Goal: Navigation & Orientation: Find specific page/section

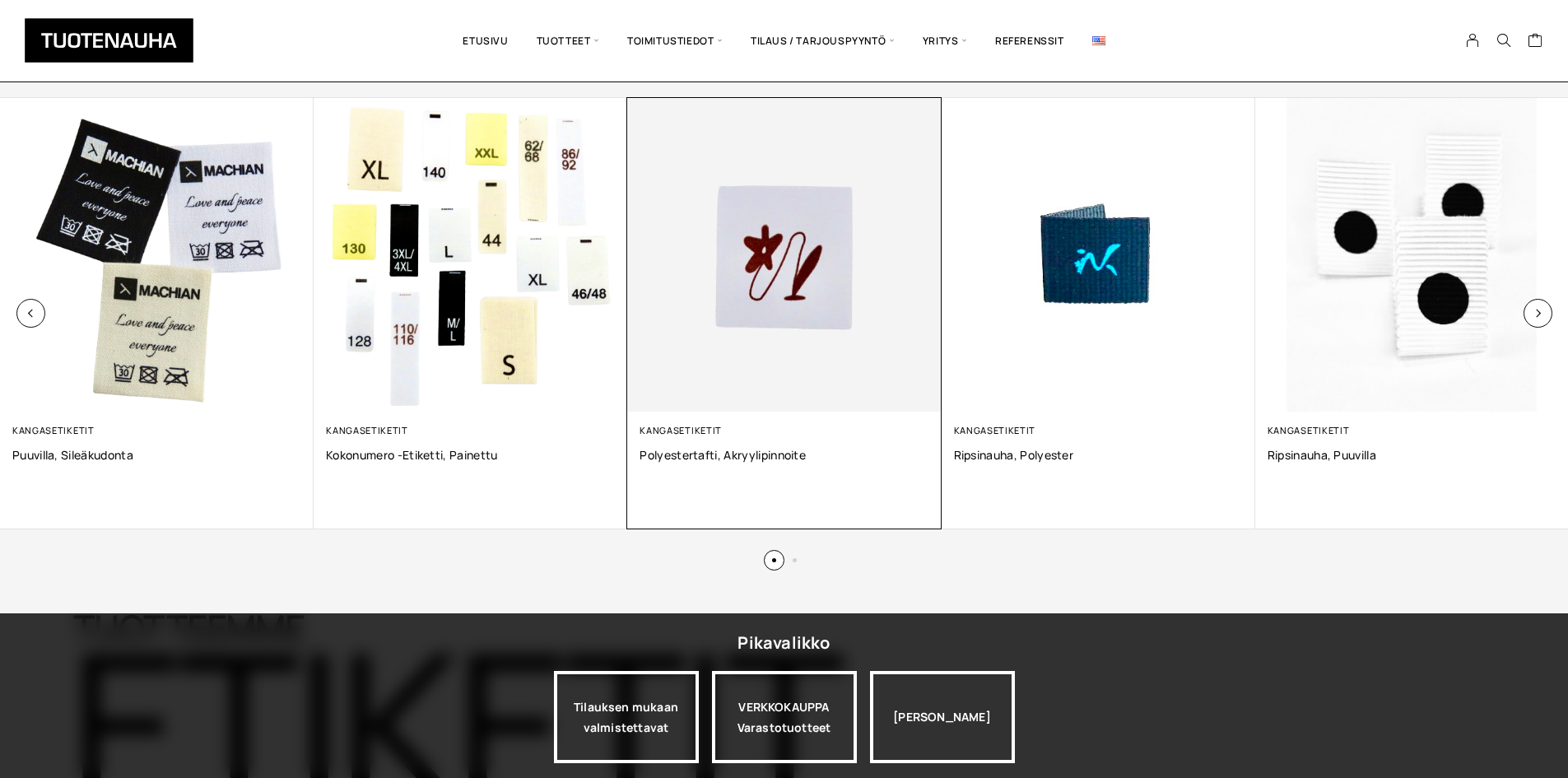
scroll to position [1153, 0]
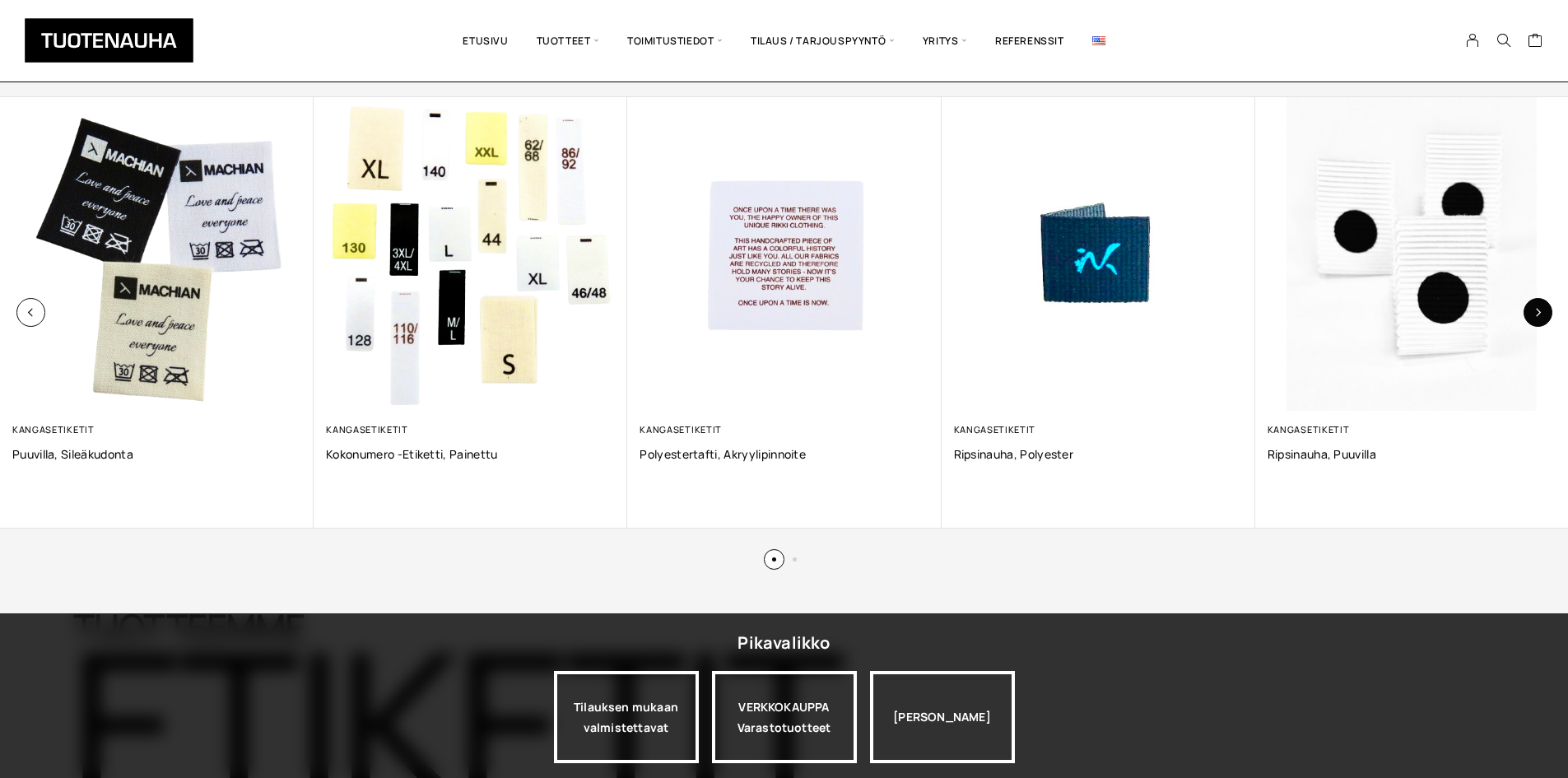
click at [1539, 314] on icon "button" at bounding box center [1538, 312] width 9 height 9
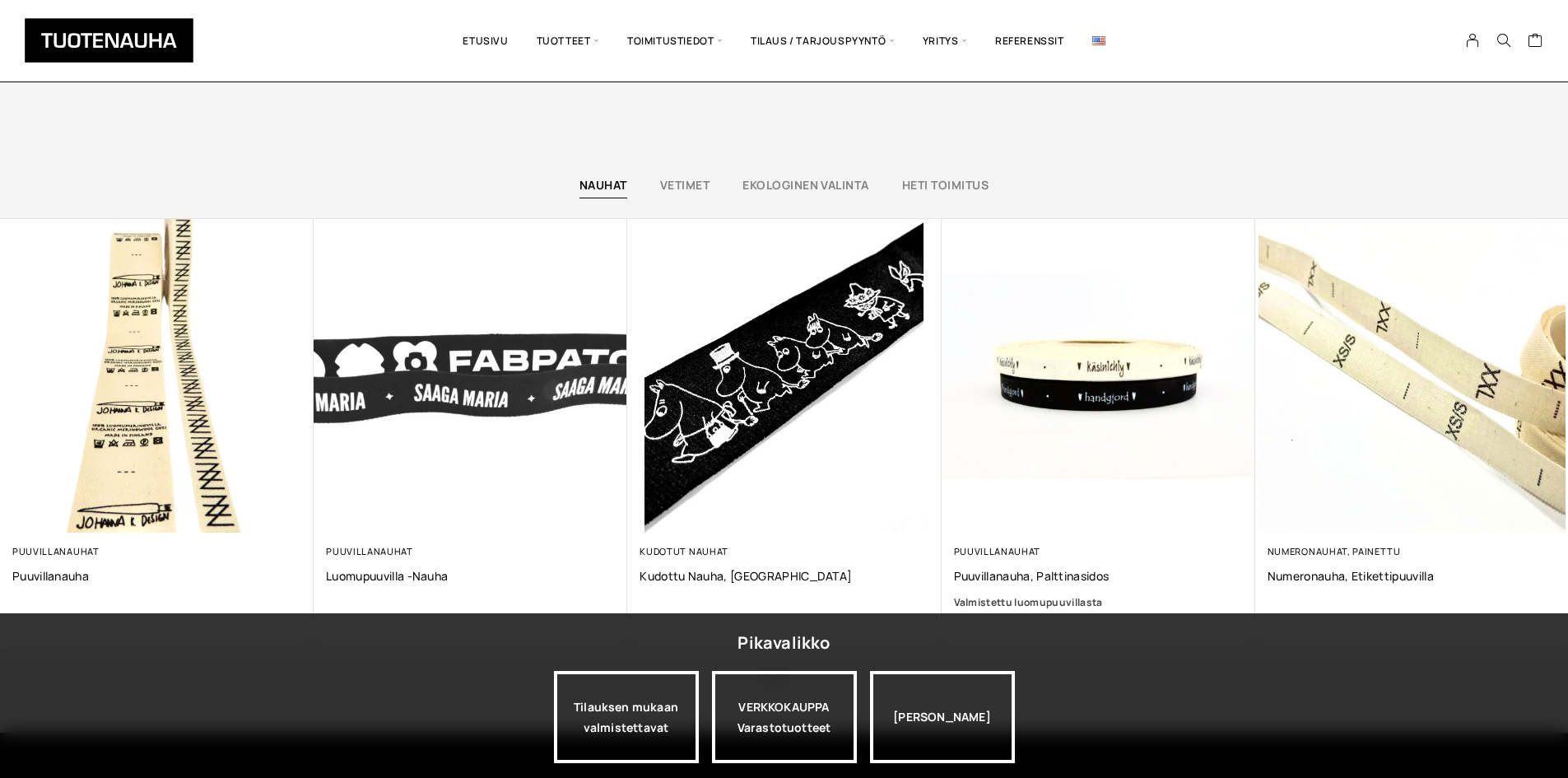
scroll to position [4364, 0]
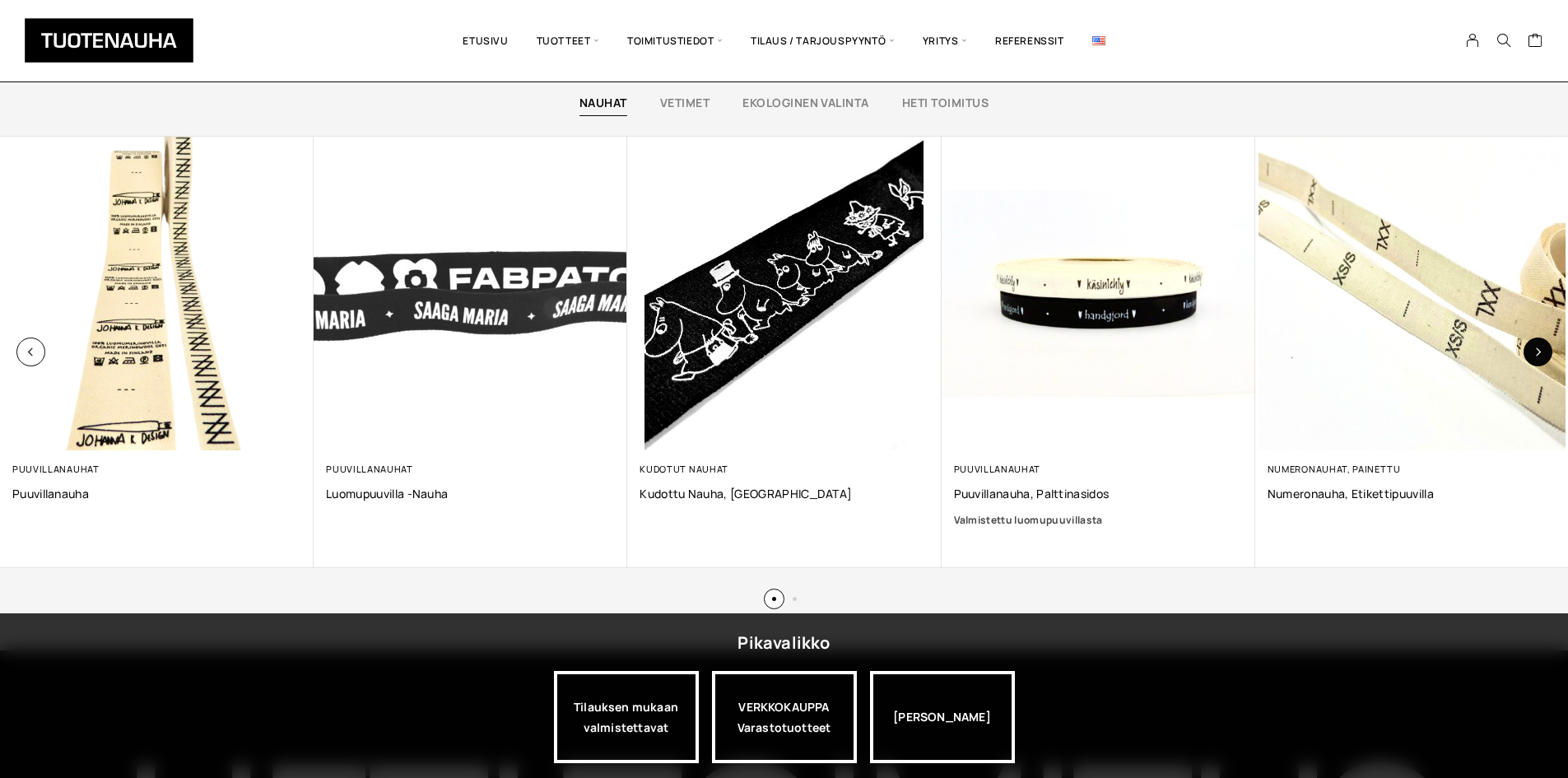
click at [1542, 351] on icon "button" at bounding box center [1538, 351] width 9 height 9
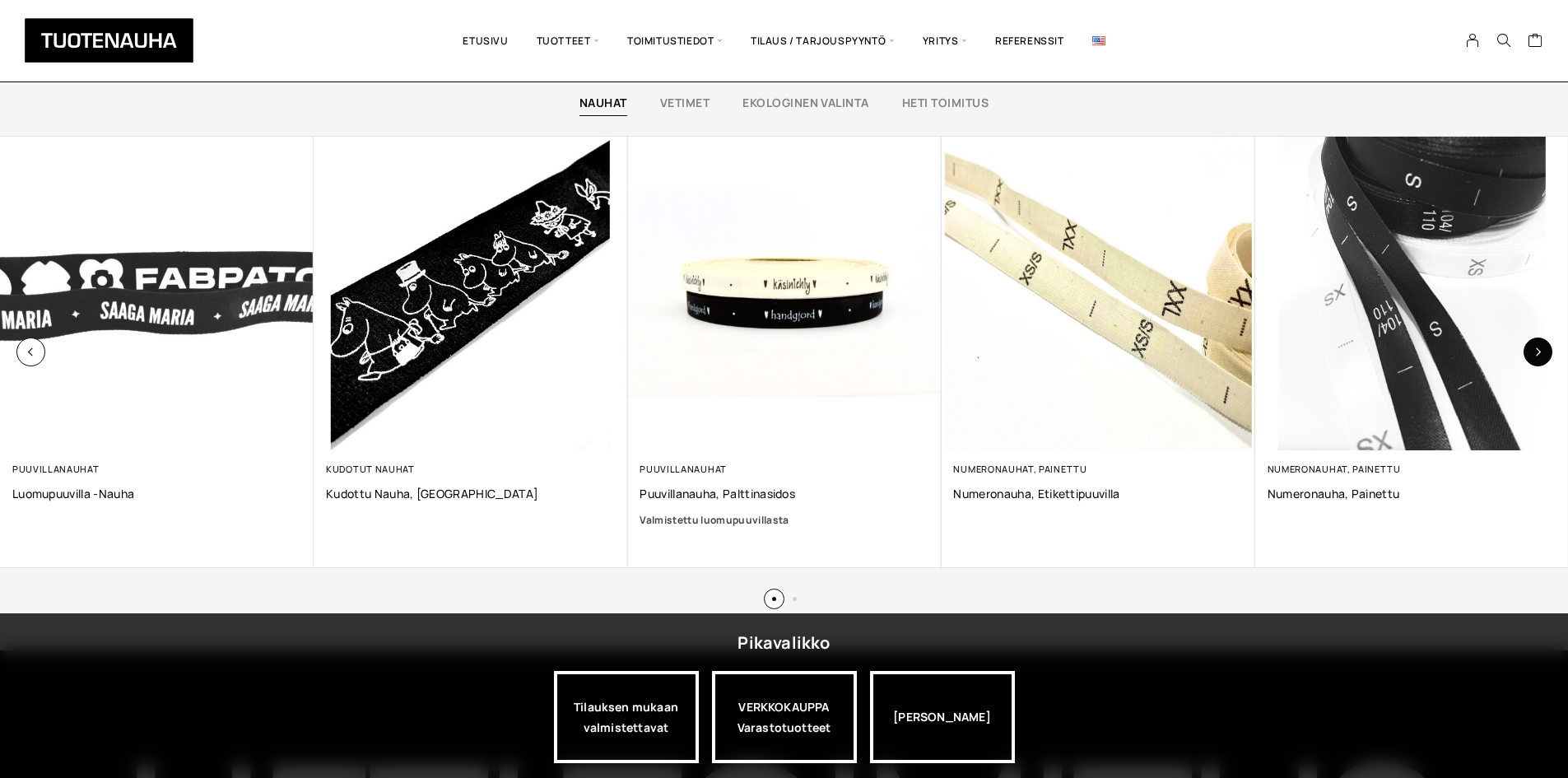
click at [1542, 351] on icon "button" at bounding box center [1538, 351] width 9 height 9
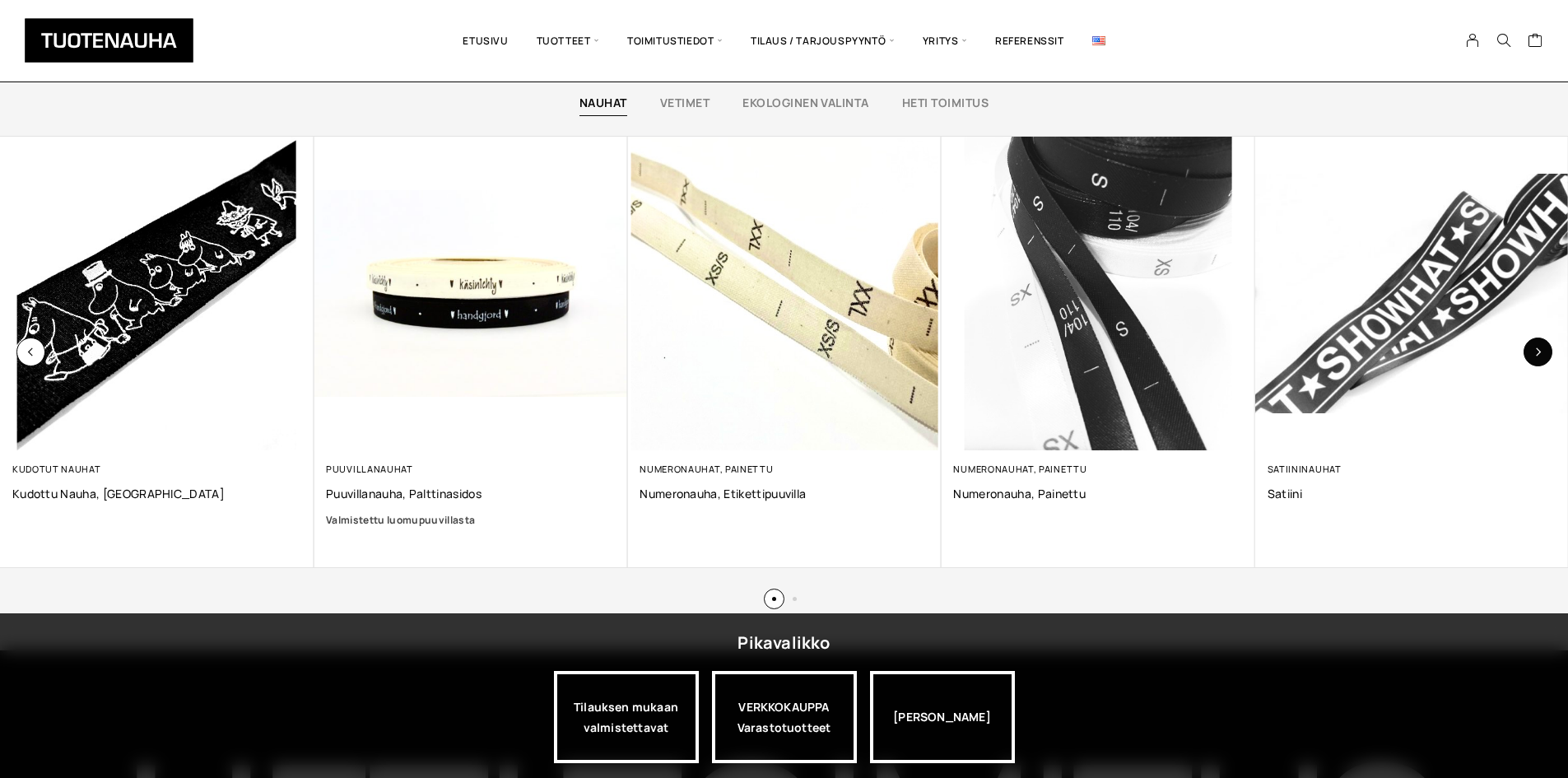
click at [1541, 351] on icon "button" at bounding box center [1538, 351] width 9 height 9
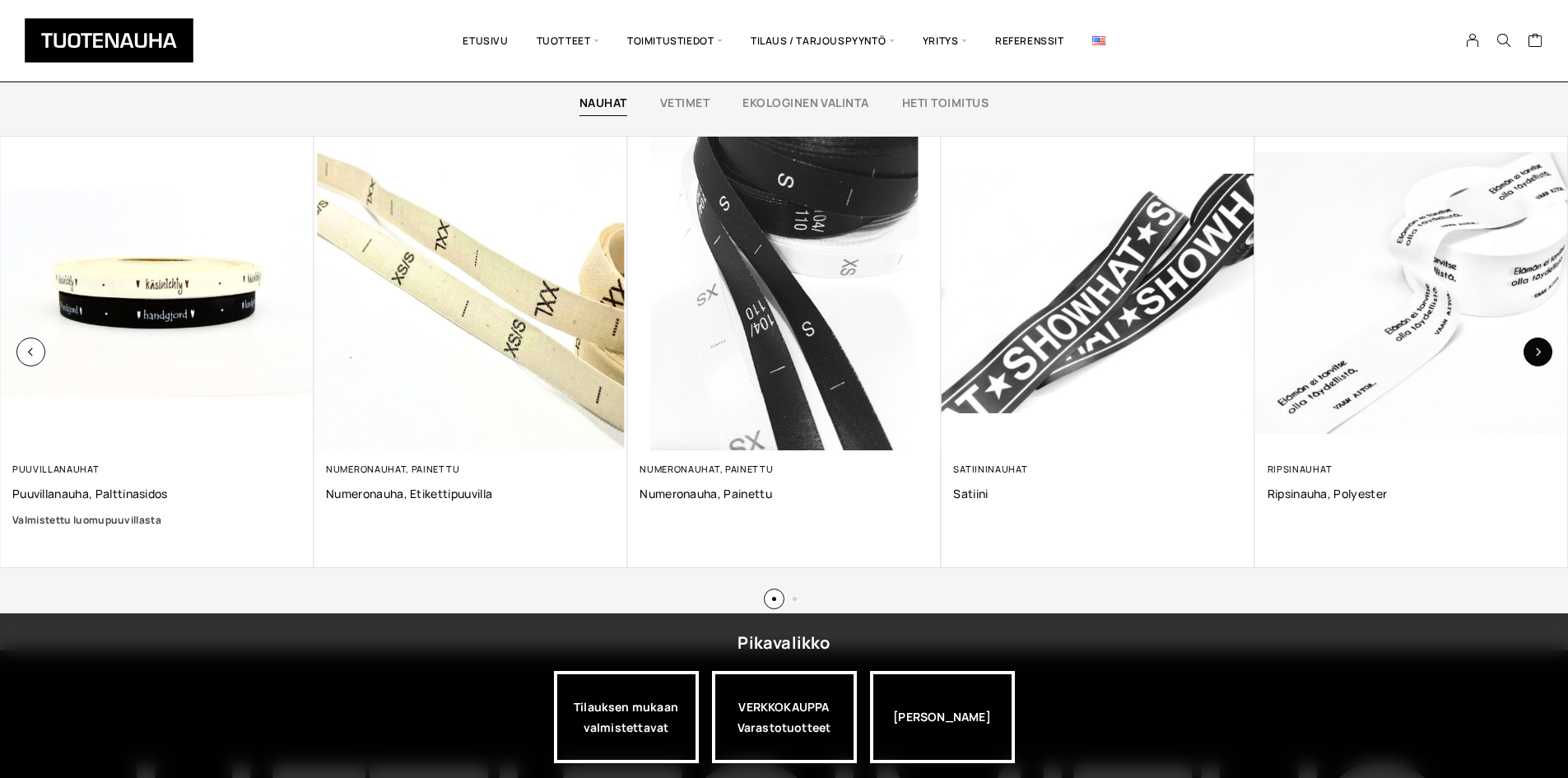
click at [1541, 351] on icon "button" at bounding box center [1538, 351] width 9 height 9
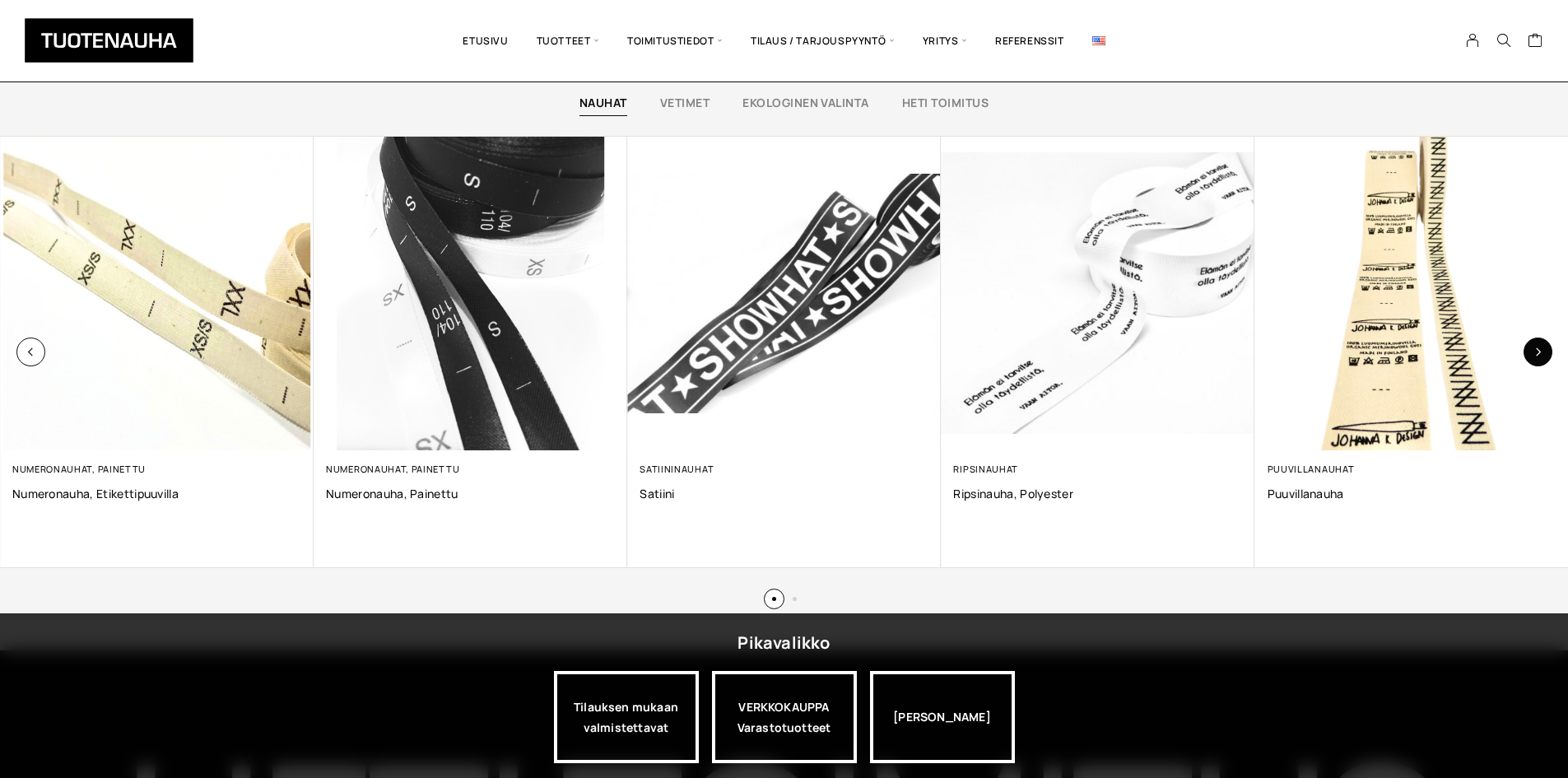
click at [1541, 351] on icon "button" at bounding box center [1538, 351] width 9 height 9
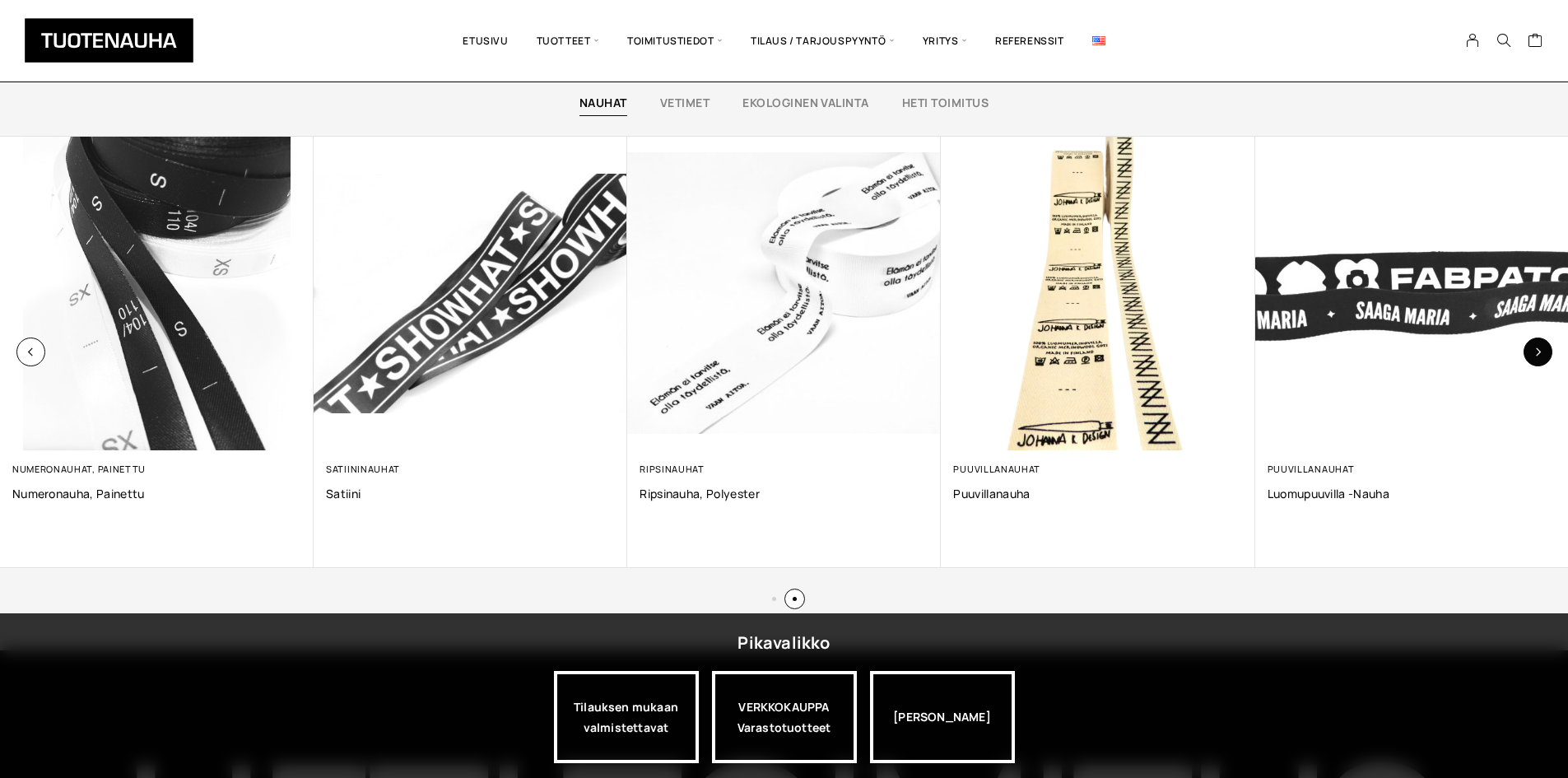
click at [1541, 351] on icon "button" at bounding box center [1538, 351] width 9 height 9
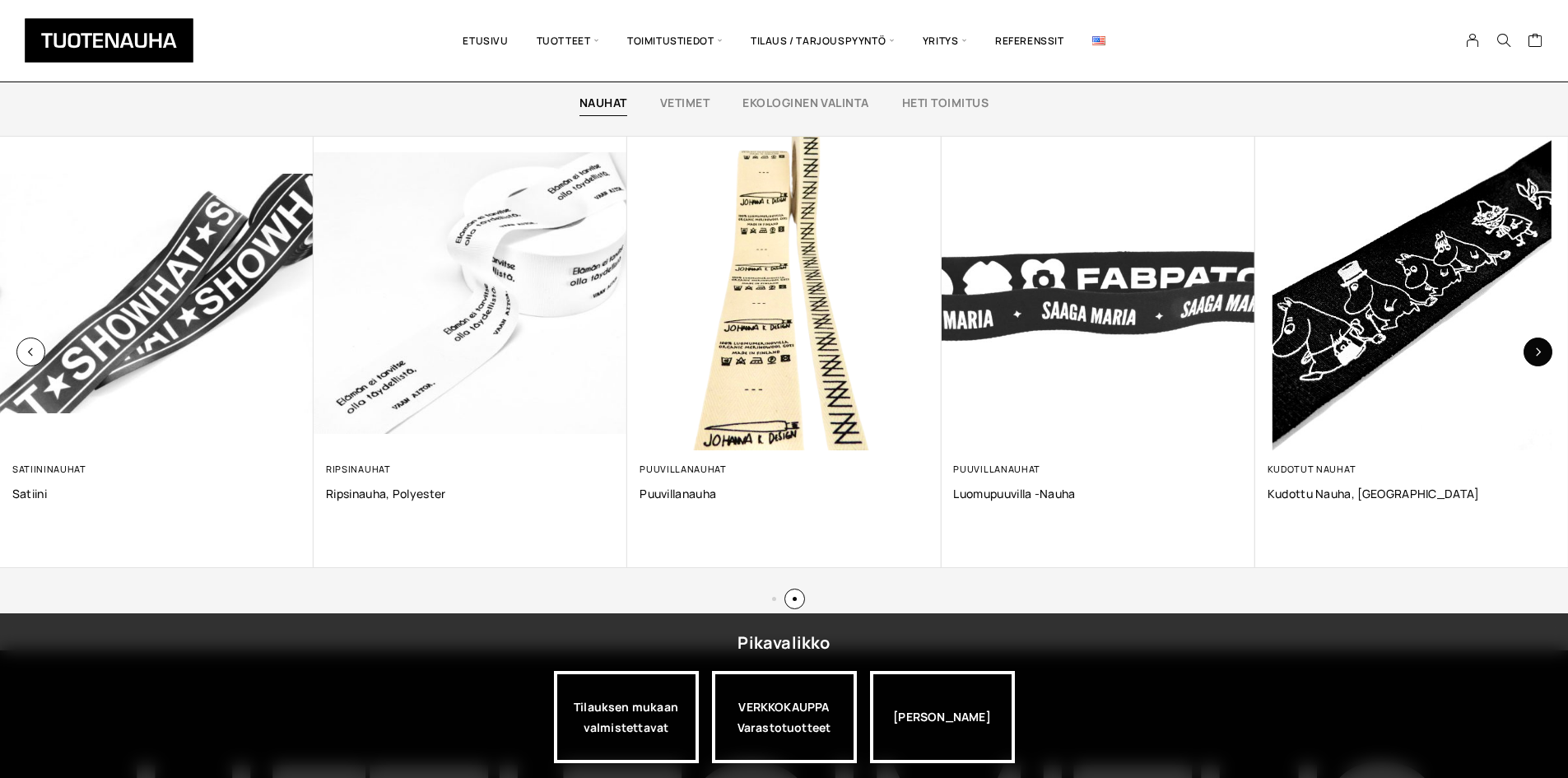
click at [1541, 351] on icon "button" at bounding box center [1538, 351] width 9 height 9
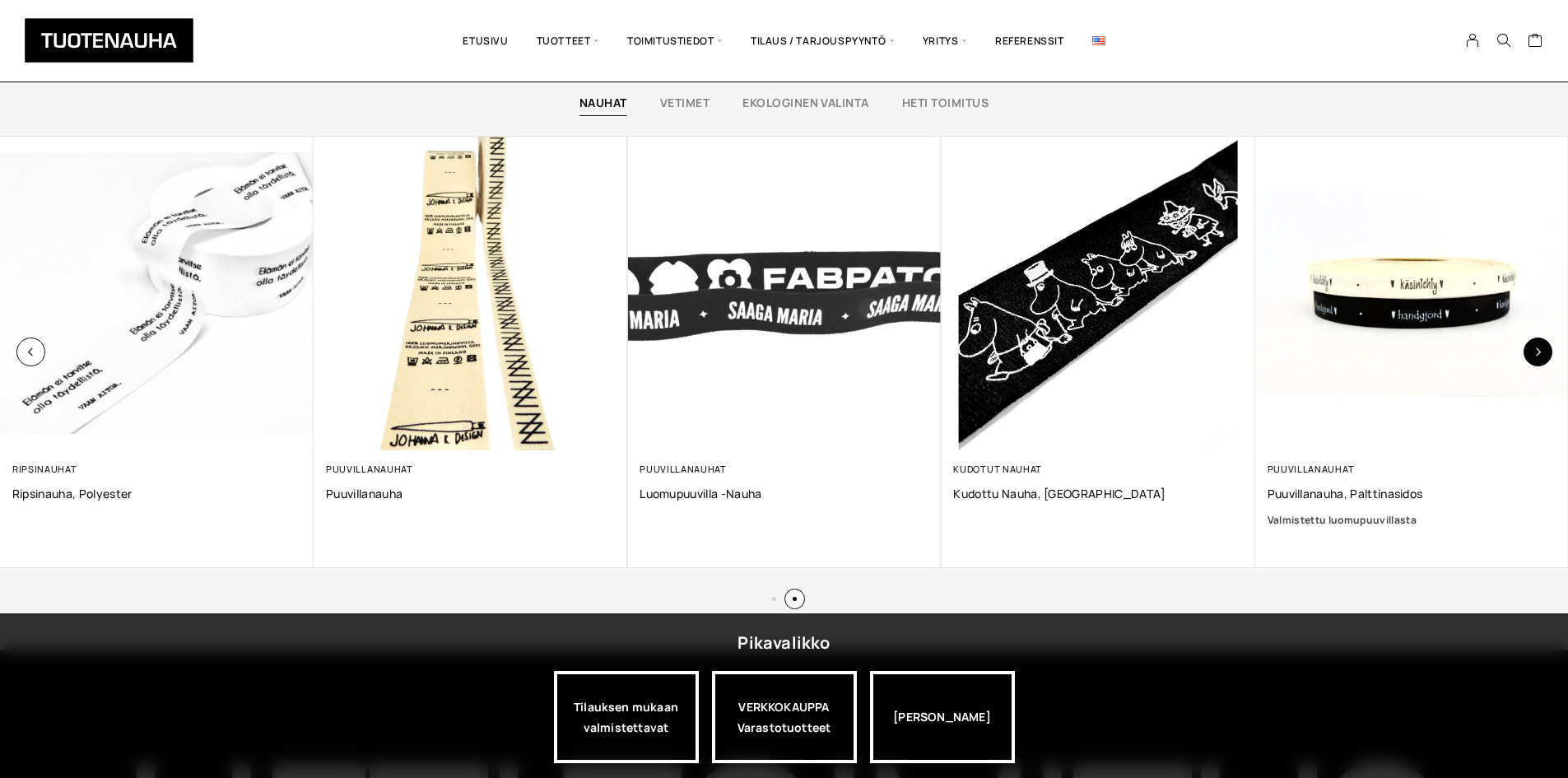
click at [1541, 351] on icon "button" at bounding box center [1538, 351] width 9 height 9
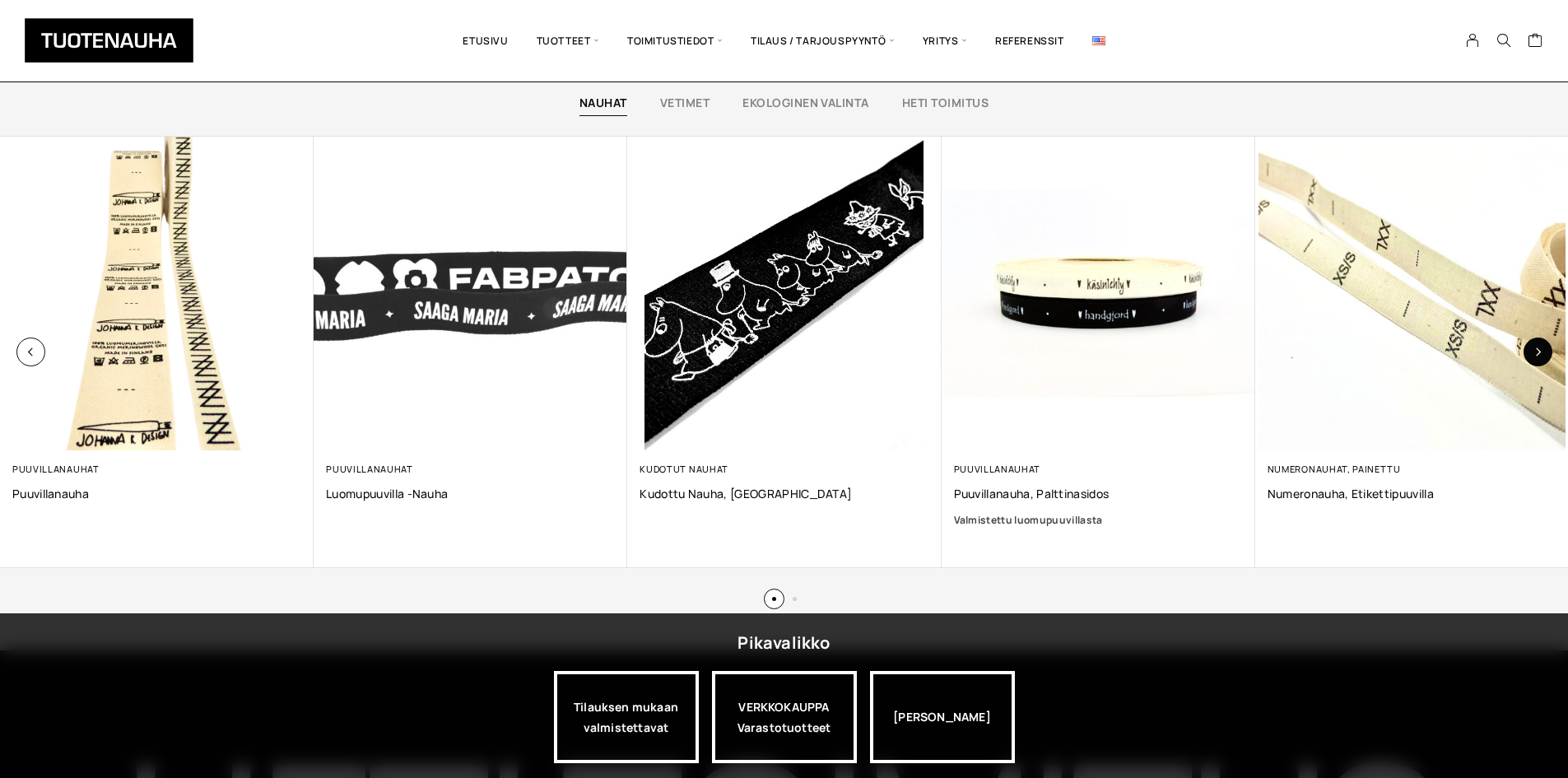
click at [1541, 351] on icon "button" at bounding box center [1538, 351] width 9 height 9
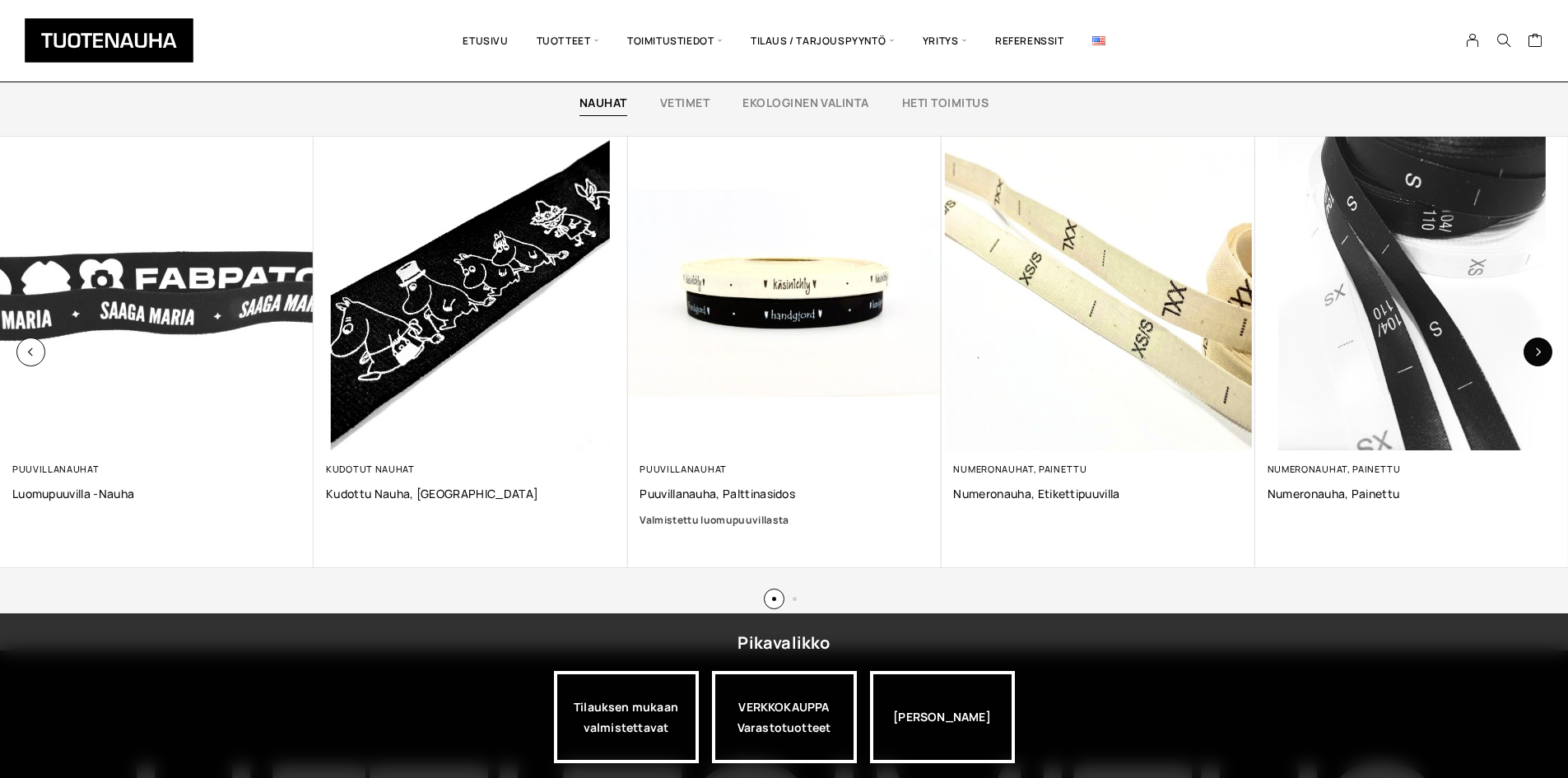
click at [1541, 351] on icon "button" at bounding box center [1538, 351] width 9 height 9
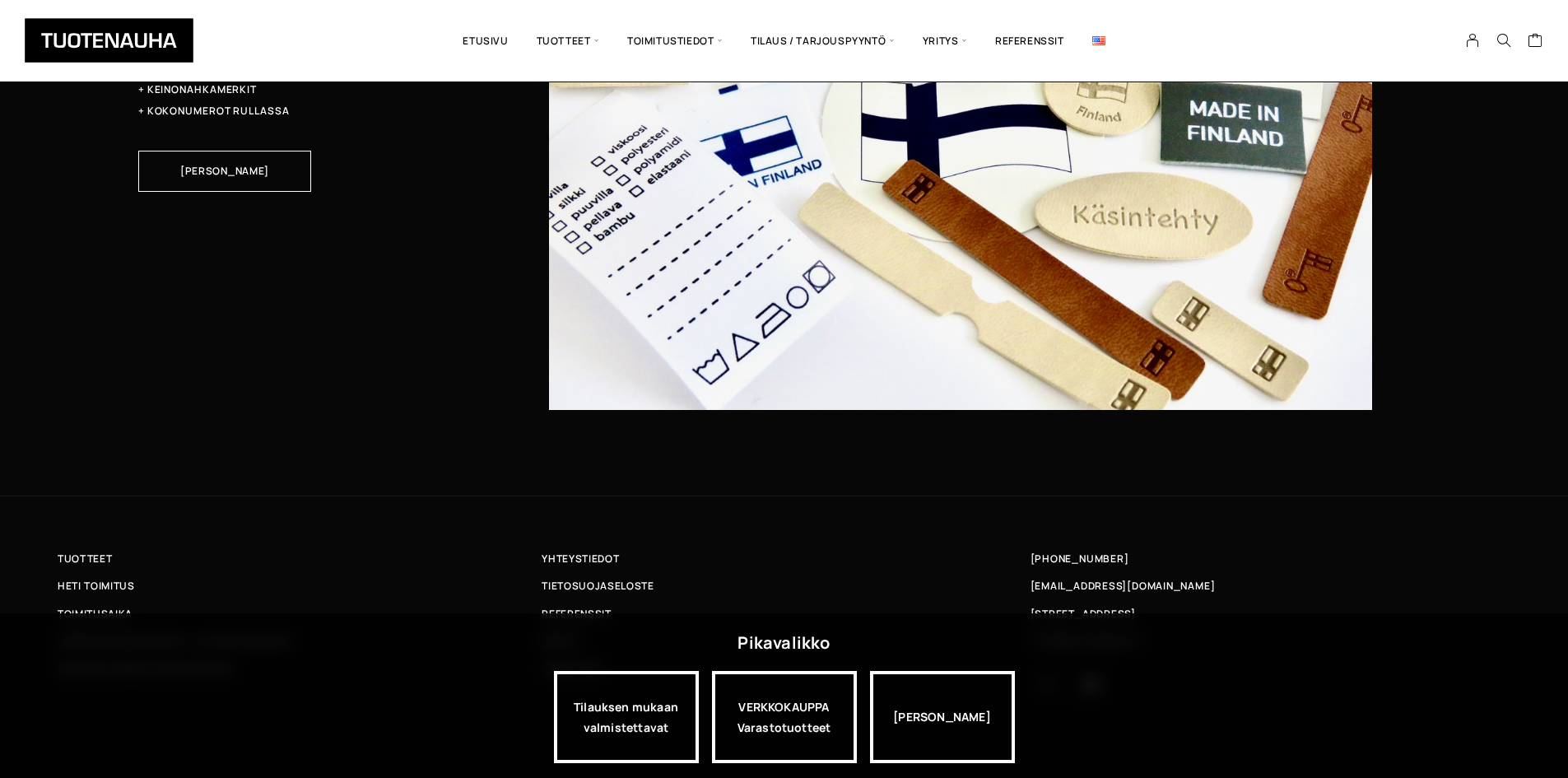
scroll to position [5457, 0]
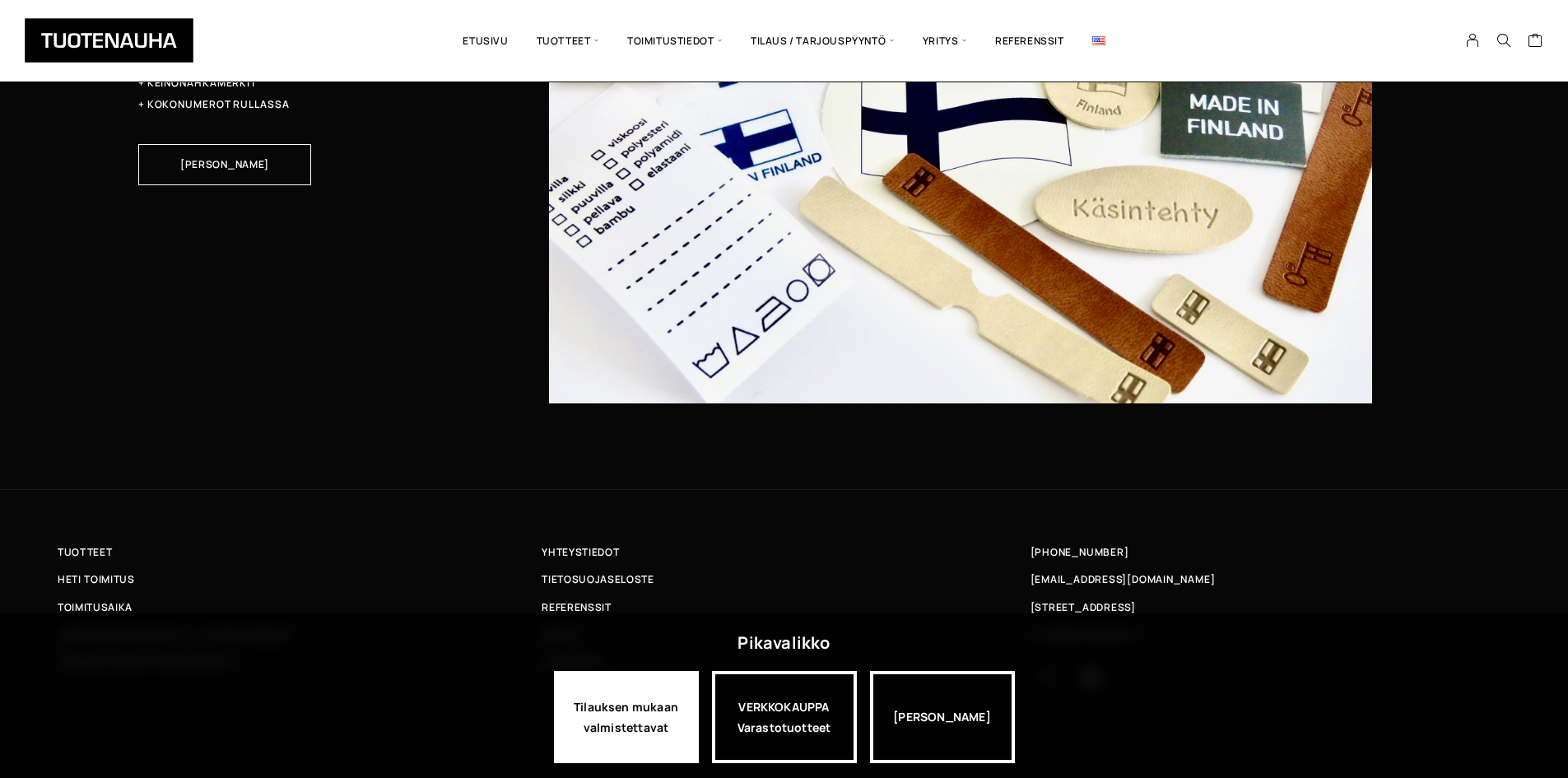
click at [590, 713] on div "Tilauksen mukaan valmistettavat" at bounding box center [626, 716] width 145 height 92
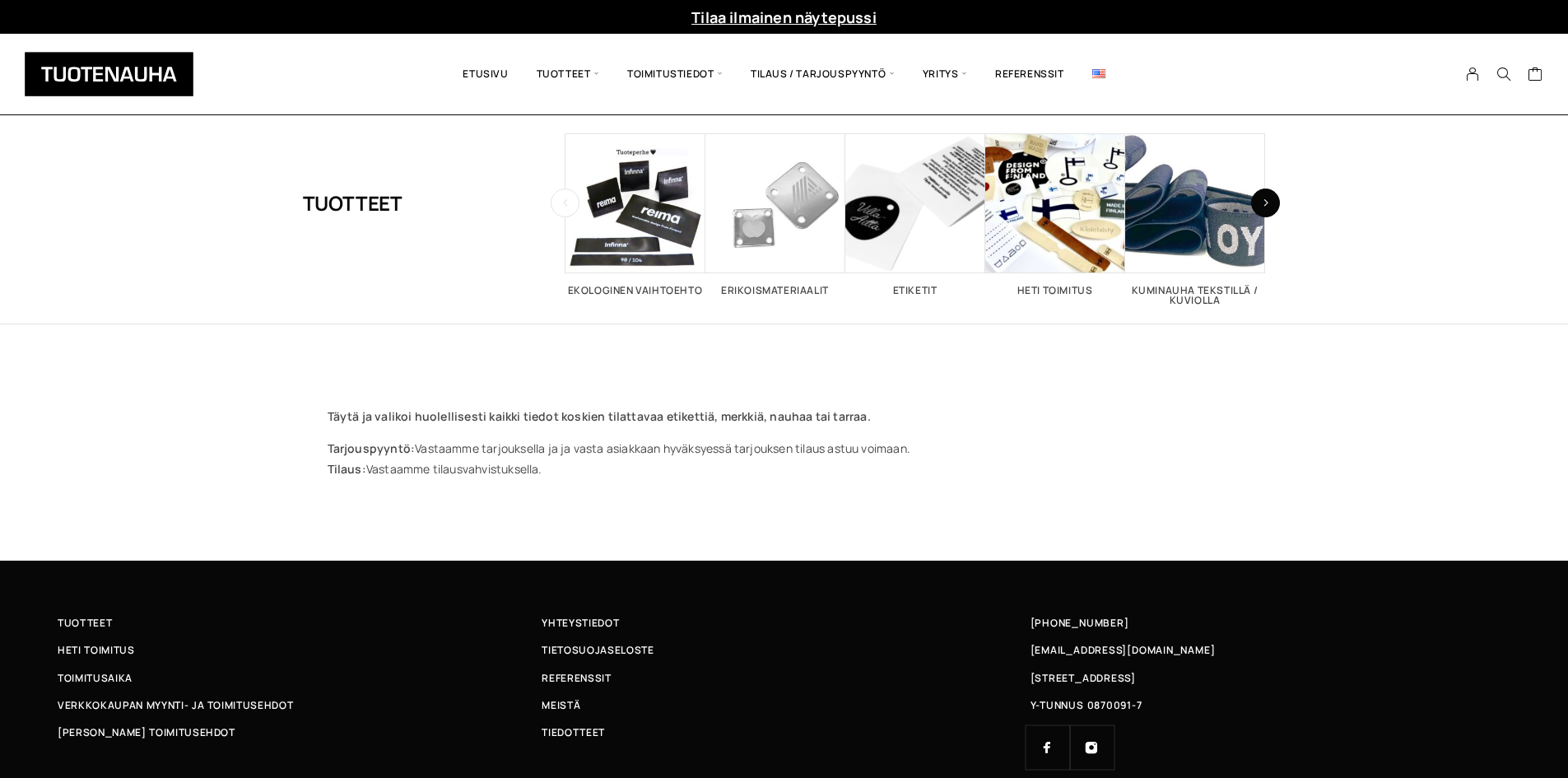
click at [1268, 200] on icon "button" at bounding box center [1266, 202] width 7 height 9
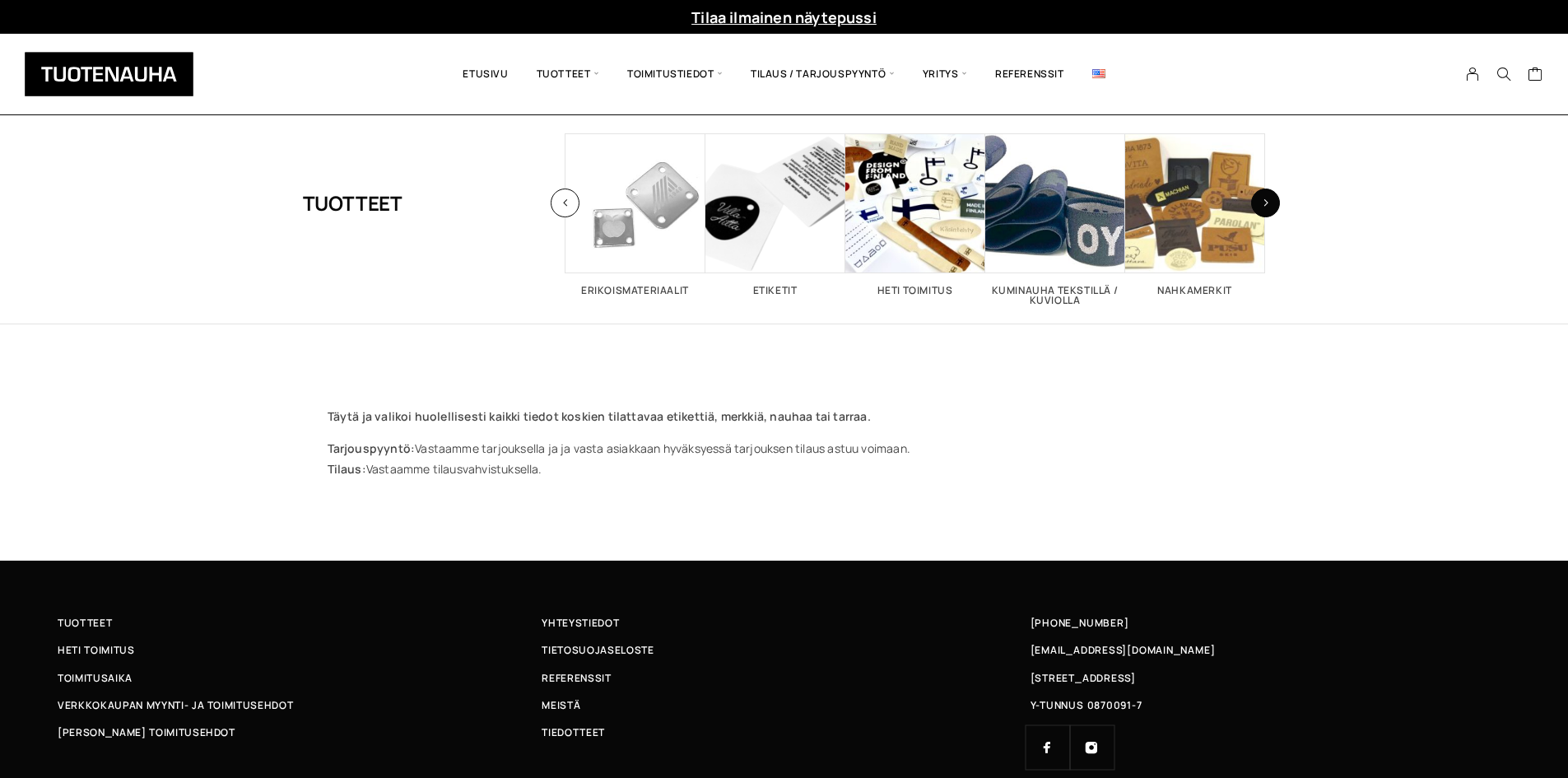
click at [1268, 200] on icon "button" at bounding box center [1266, 202] width 7 height 9
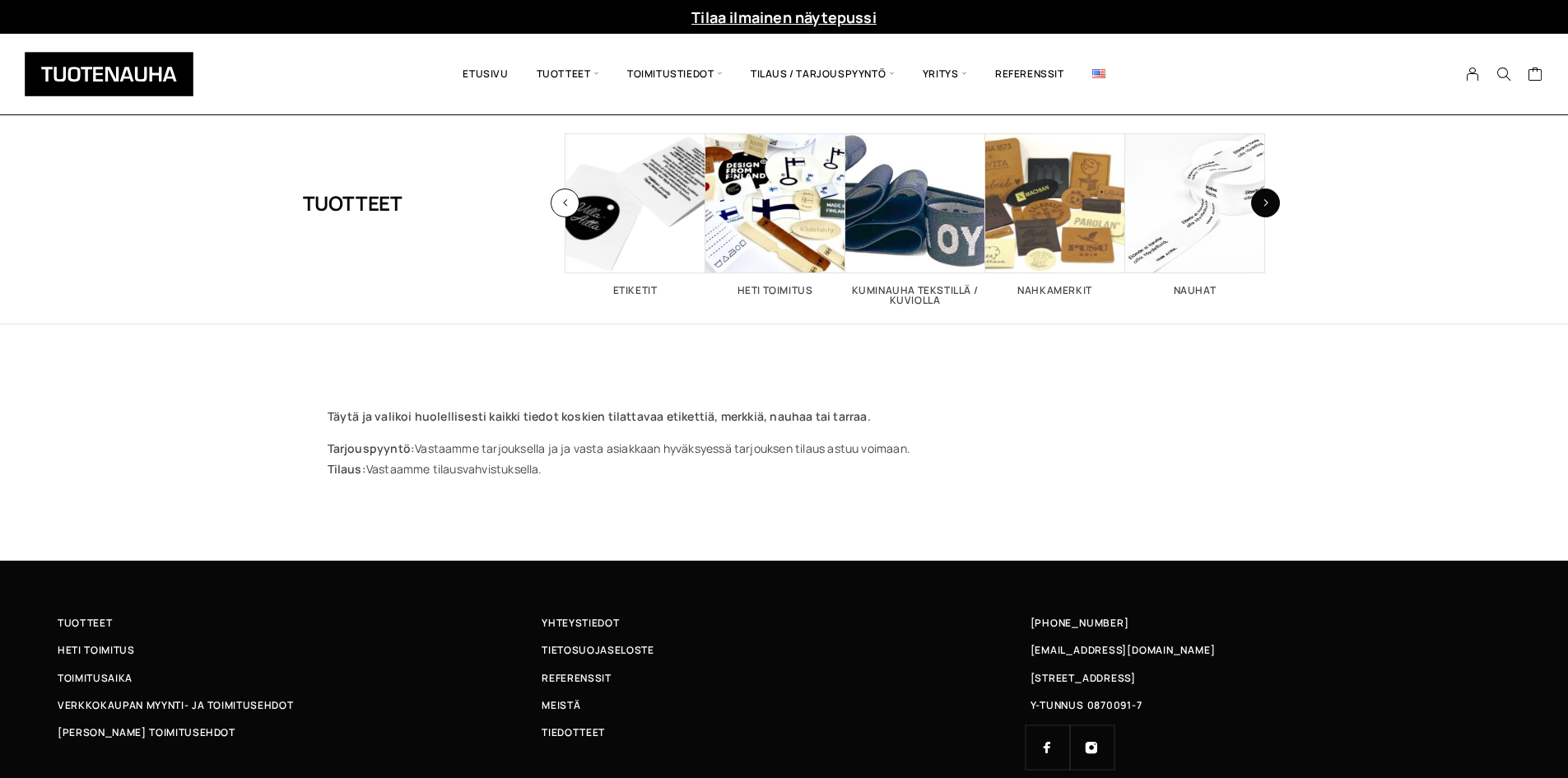
click at [1268, 200] on icon "button" at bounding box center [1266, 202] width 7 height 9
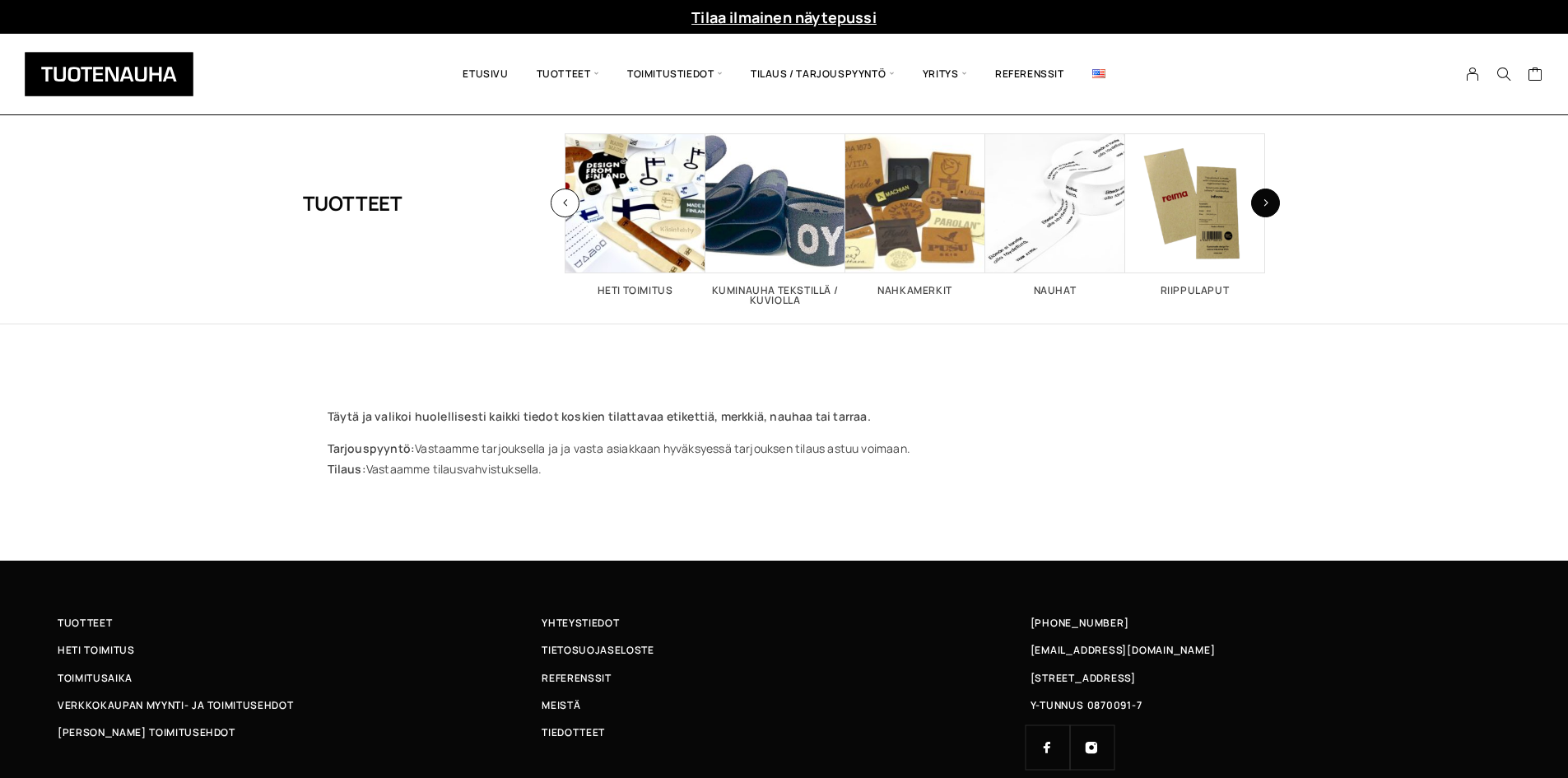
click at [1268, 200] on icon "button" at bounding box center [1266, 202] width 7 height 9
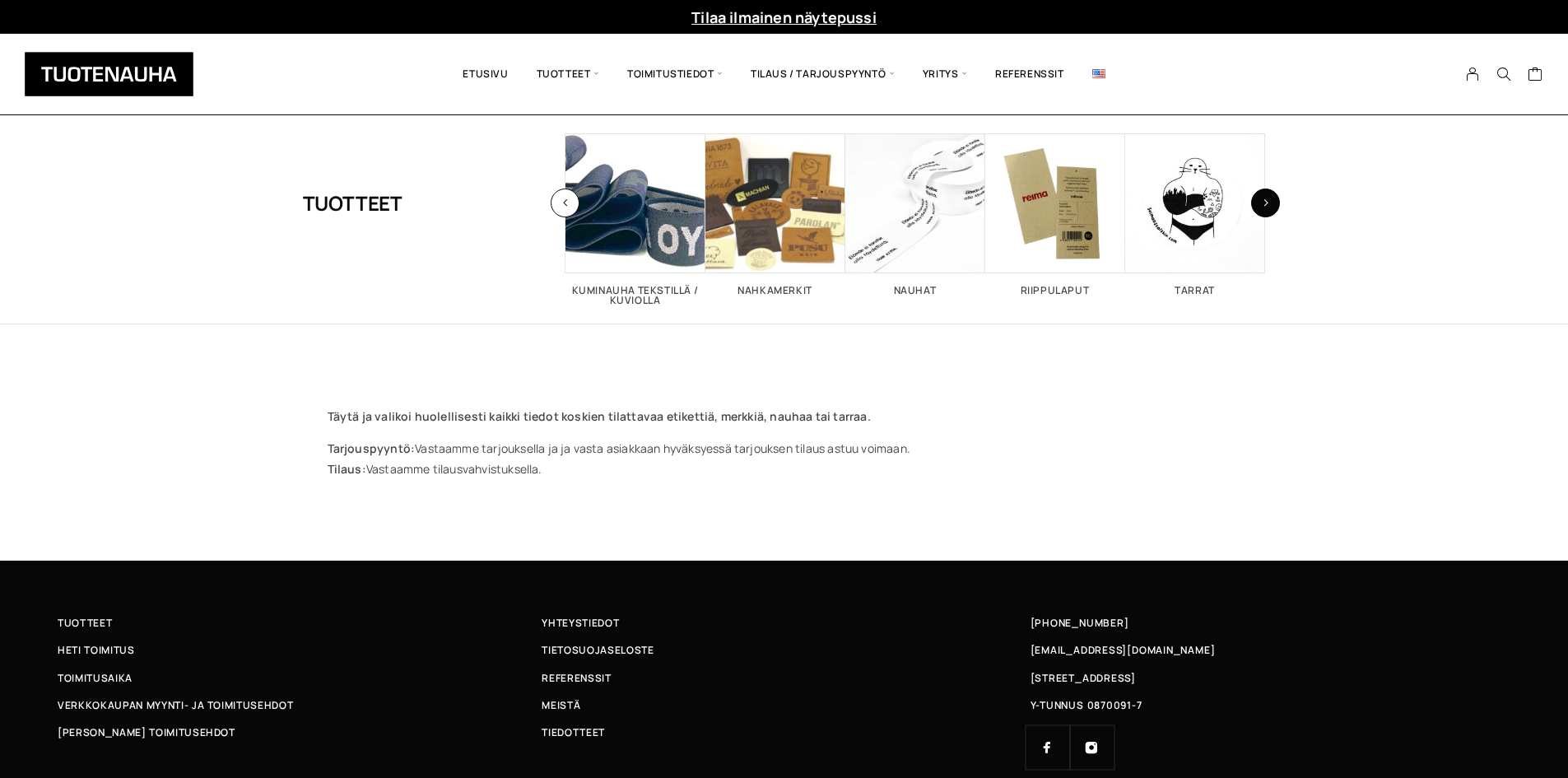
click at [1268, 200] on icon "button" at bounding box center [1266, 202] width 7 height 9
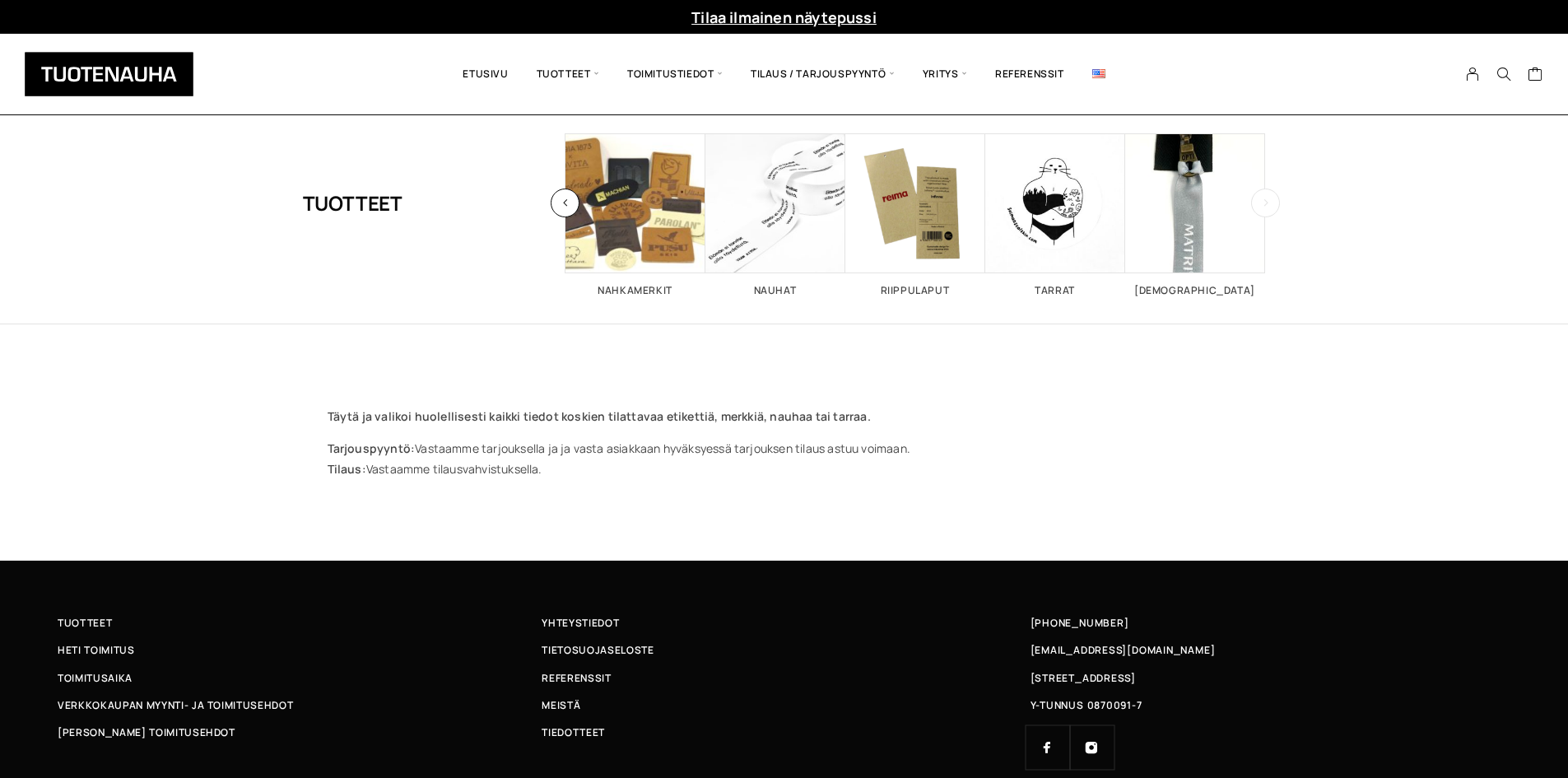
click at [1268, 200] on icon "button" at bounding box center [1266, 202] width 7 height 9
